Goal: Information Seeking & Learning: Learn about a topic

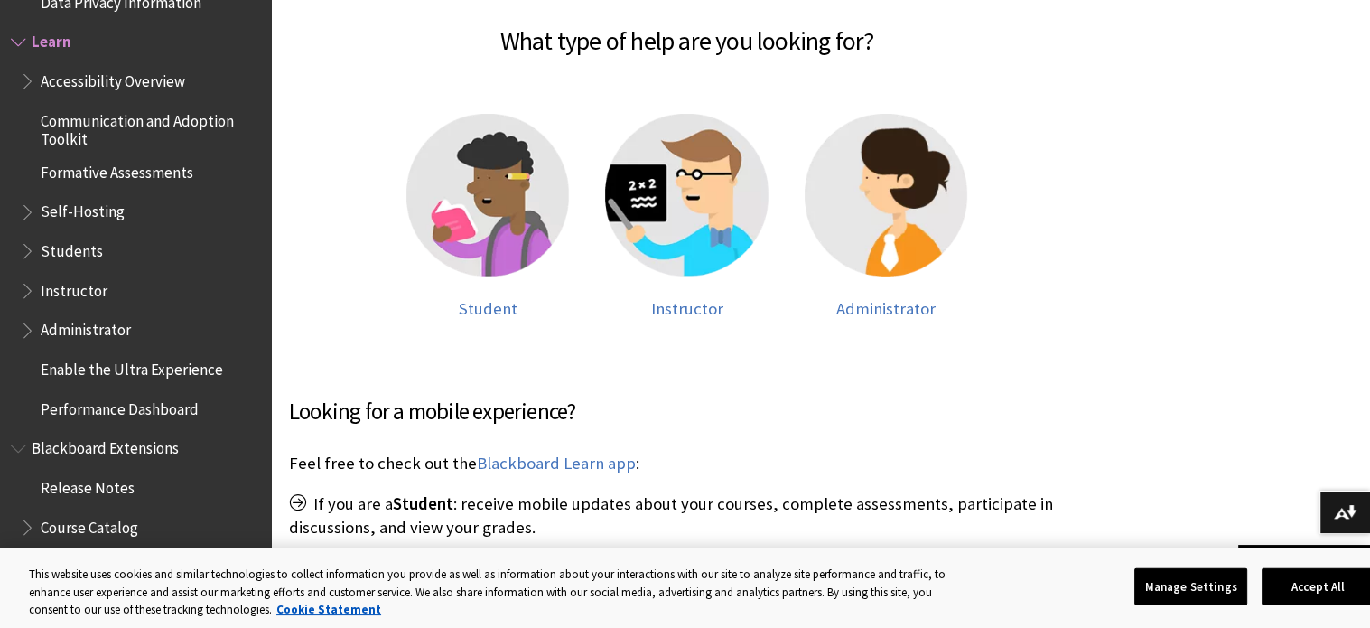
scroll to position [415, 0]
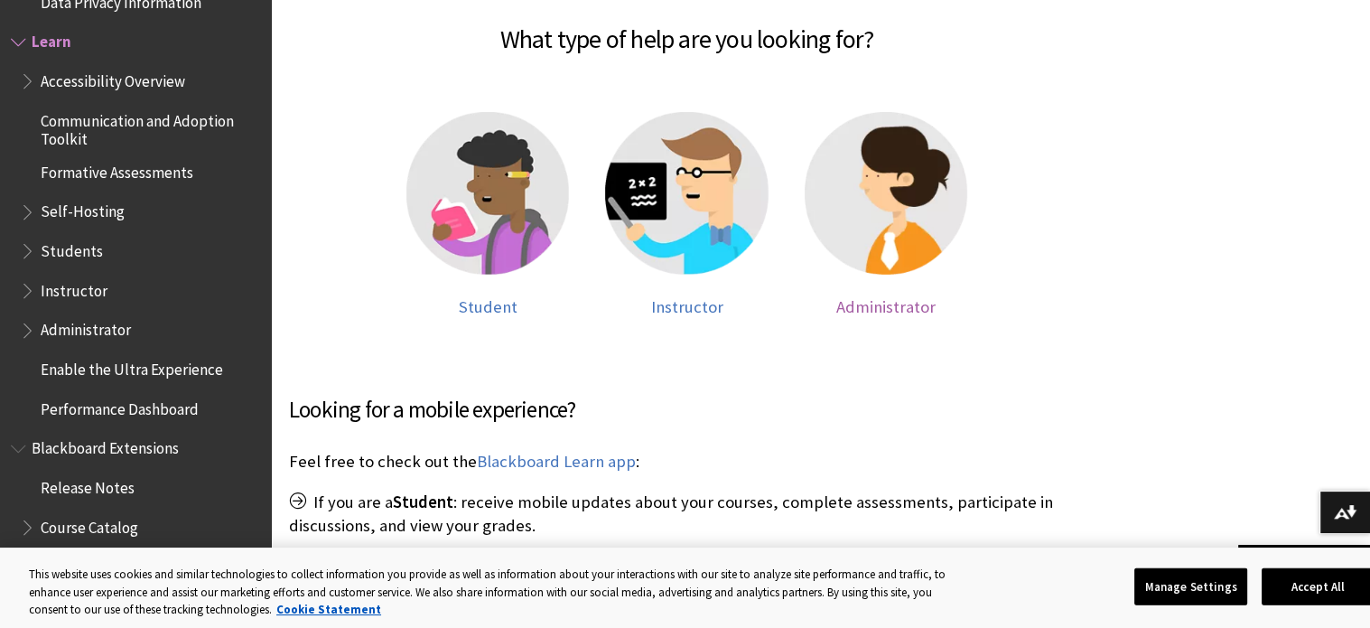
click at [899, 199] on img at bounding box center [886, 193] width 163 height 163
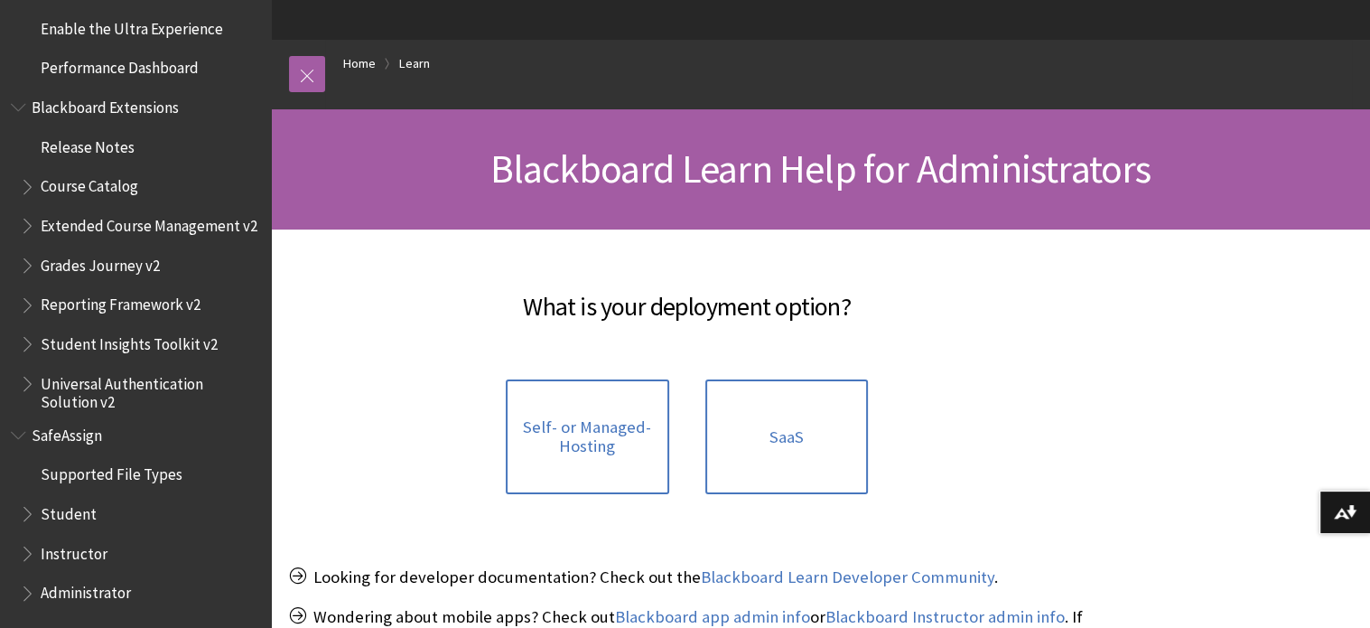
scroll to position [1923, 0]
click at [98, 595] on span "Administrator" at bounding box center [86, 590] width 90 height 24
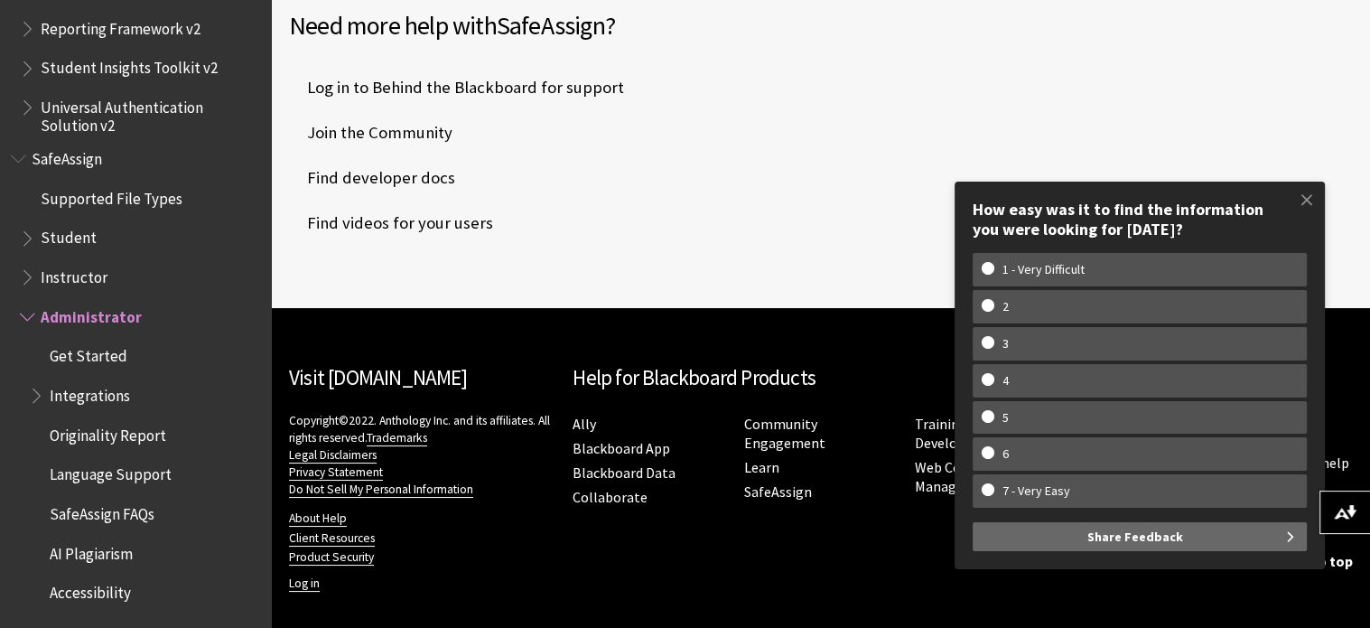
scroll to position [1123, 0]
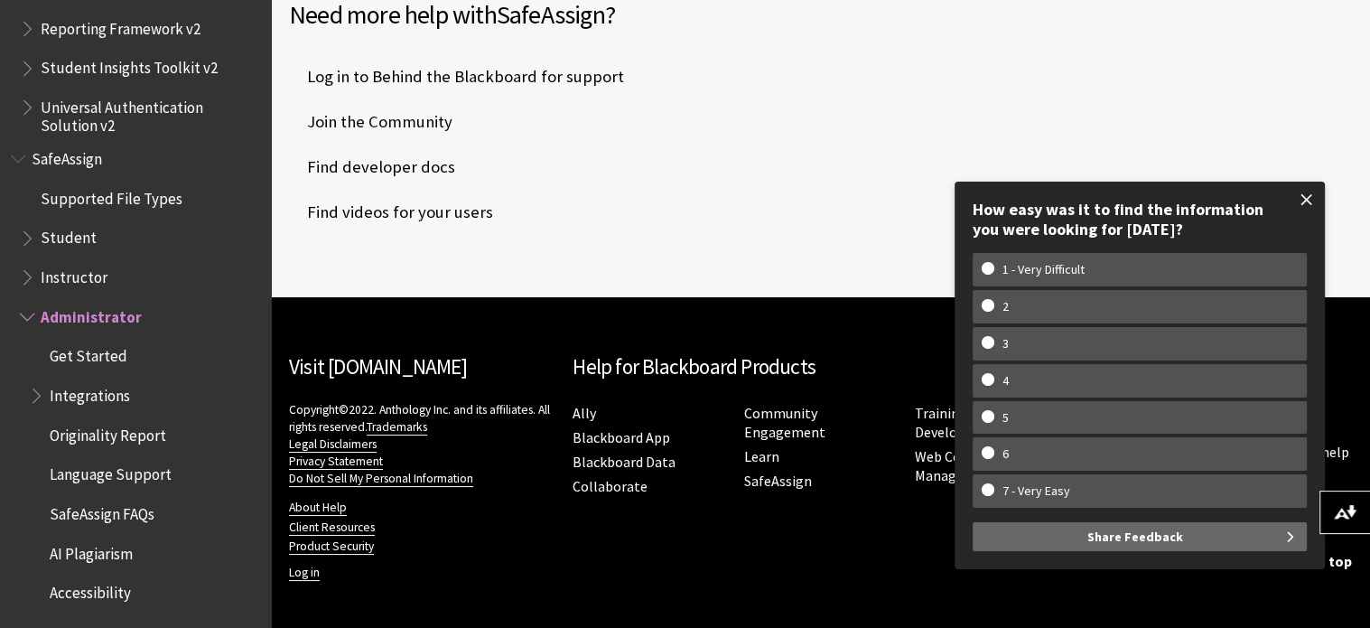
click at [1304, 197] on span at bounding box center [1307, 200] width 38 height 38
